Goal: Navigation & Orientation: Go to known website

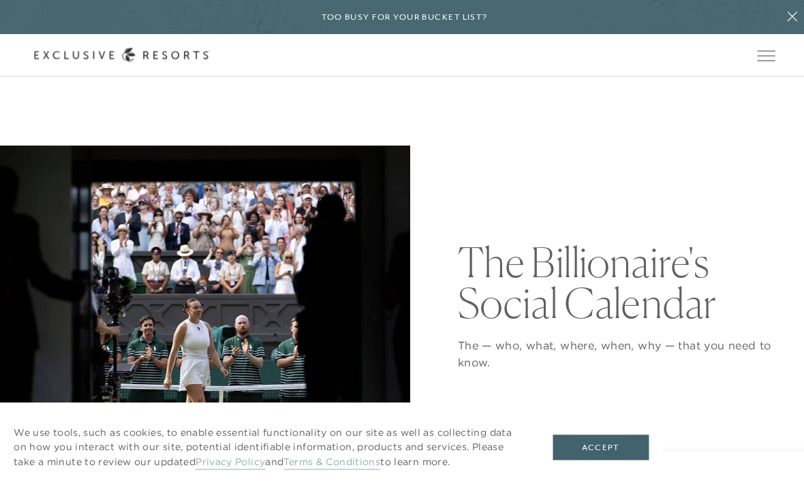
click at [753, 50] on button "Open navigation" at bounding box center [762, 55] width 18 height 10
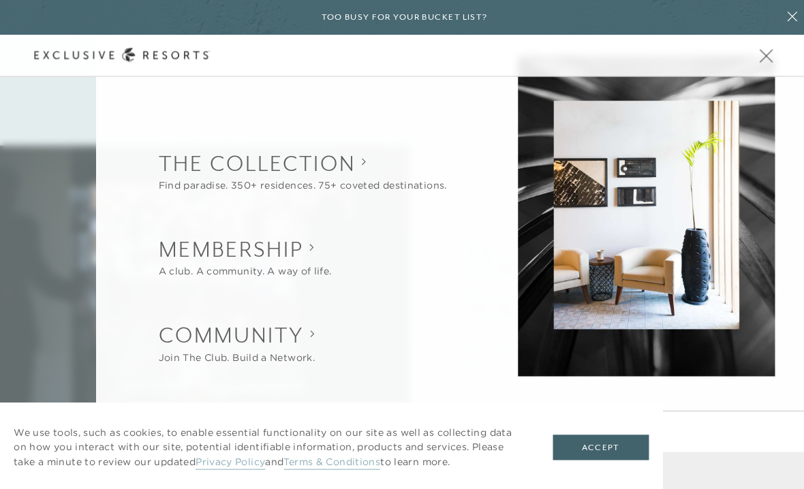
click at [557, 434] on button "Accept" at bounding box center [596, 445] width 95 height 26
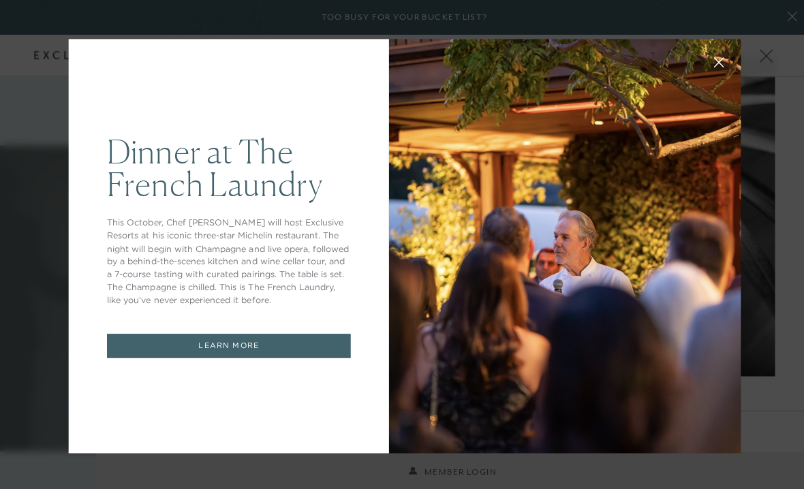
click at [701, 171] on div at bounding box center [562, 245] width 350 height 412
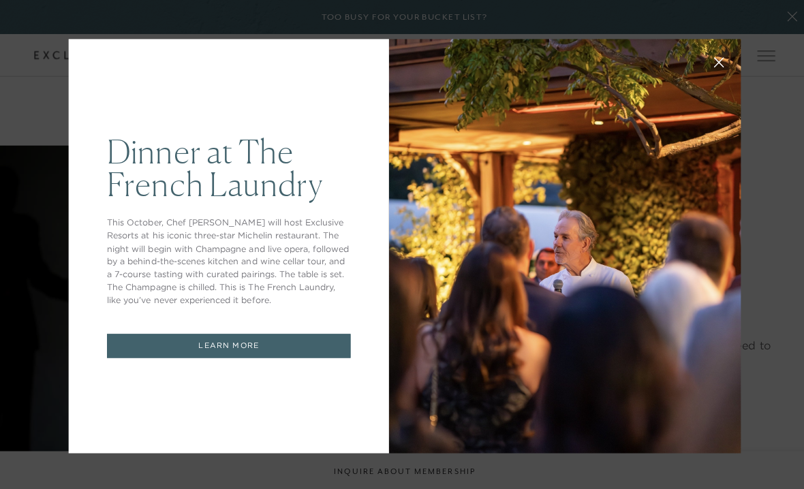
click at [706, 64] on button at bounding box center [714, 60] width 33 height 33
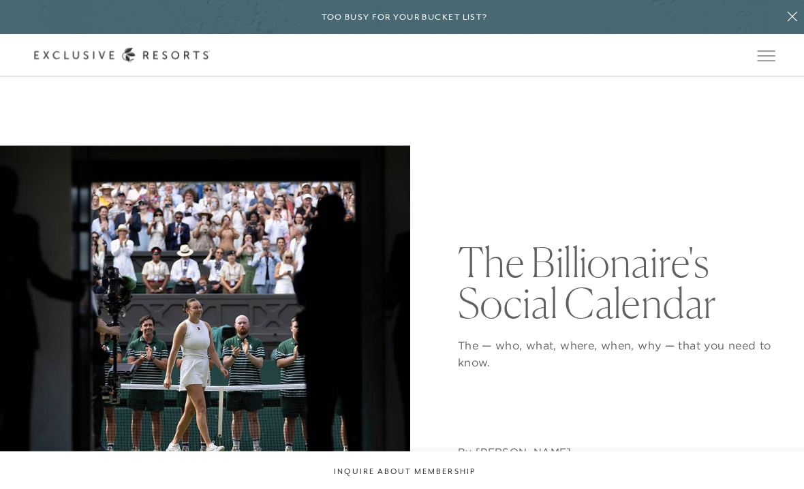
scroll to position [24, 0]
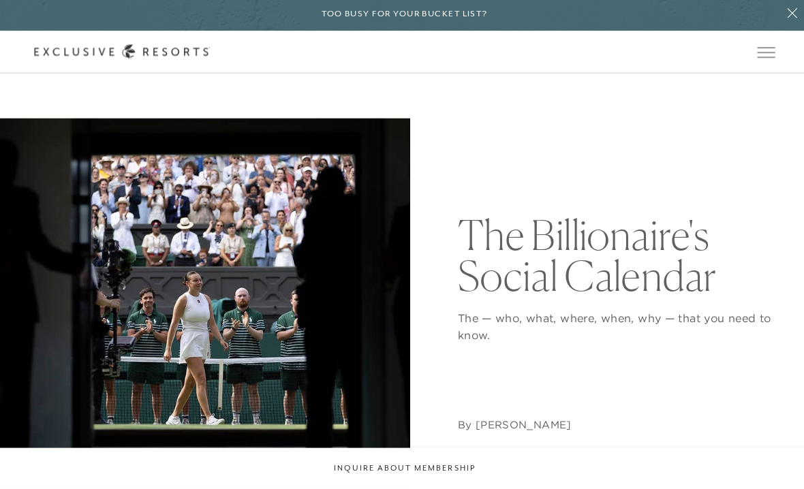
click at [777, 21] on button at bounding box center [787, 17] width 34 height 34
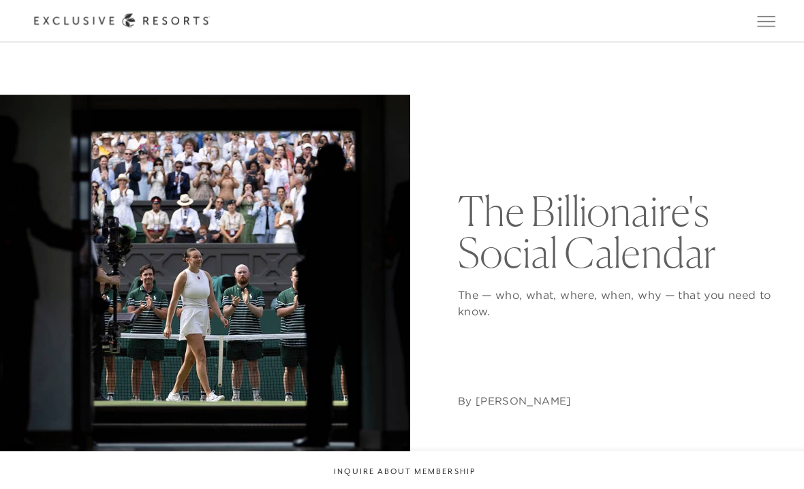
scroll to position [0, 0]
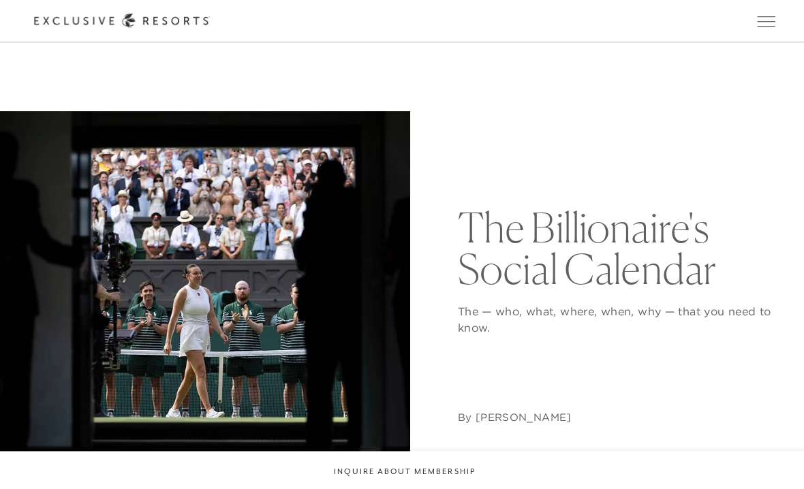
click at [162, 28] on div at bounding box center [121, 21] width 175 height 14
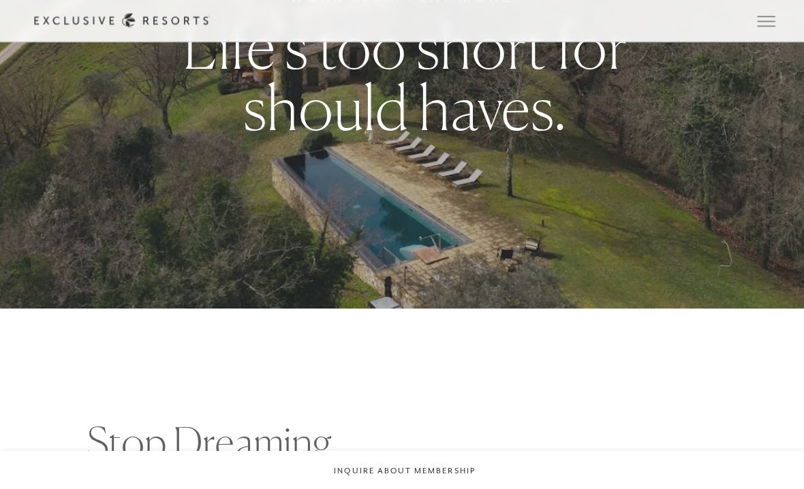
scroll to position [183, 0]
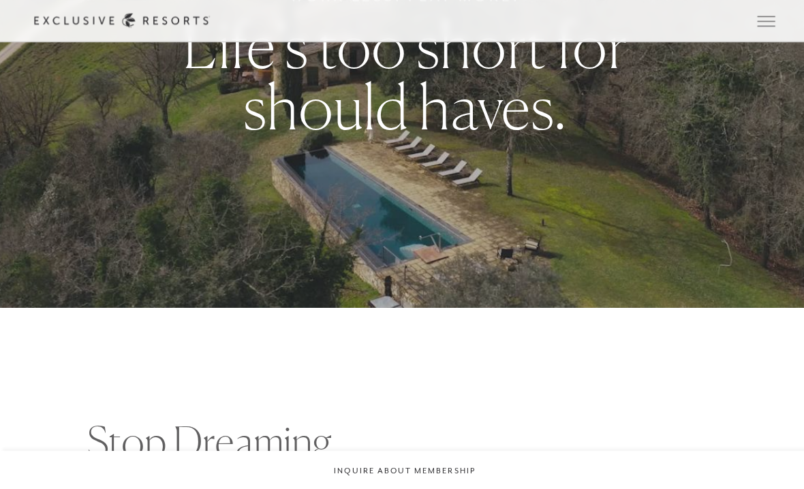
click at [747, 34] on div "Schedule a Meeting Get Started Visit home page Member Login Schedule a Meeting …" at bounding box center [402, 21] width 804 height 42
click at [750, 36] on div "Schedule a Meeting Get Started Visit home page Member Login Schedule a Meeting …" at bounding box center [402, 21] width 804 height 42
click at [753, 34] on div "Schedule a Meeting Get Started Visit home page Member Login Schedule a Meeting …" at bounding box center [402, 21] width 804 height 42
click at [758, 26] on button "Open navigation" at bounding box center [762, 21] width 18 height 10
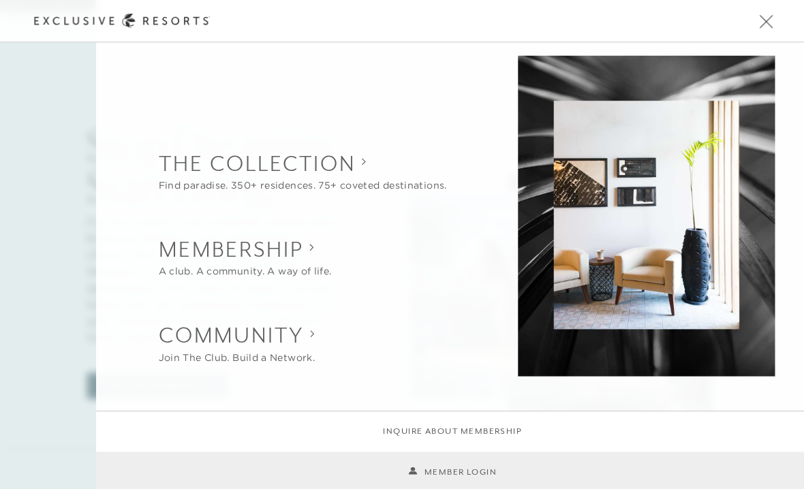
scroll to position [485, 0]
click at [418, 476] on link "Member Login" at bounding box center [450, 469] width 88 height 13
